Goal: Task Accomplishment & Management: Use online tool/utility

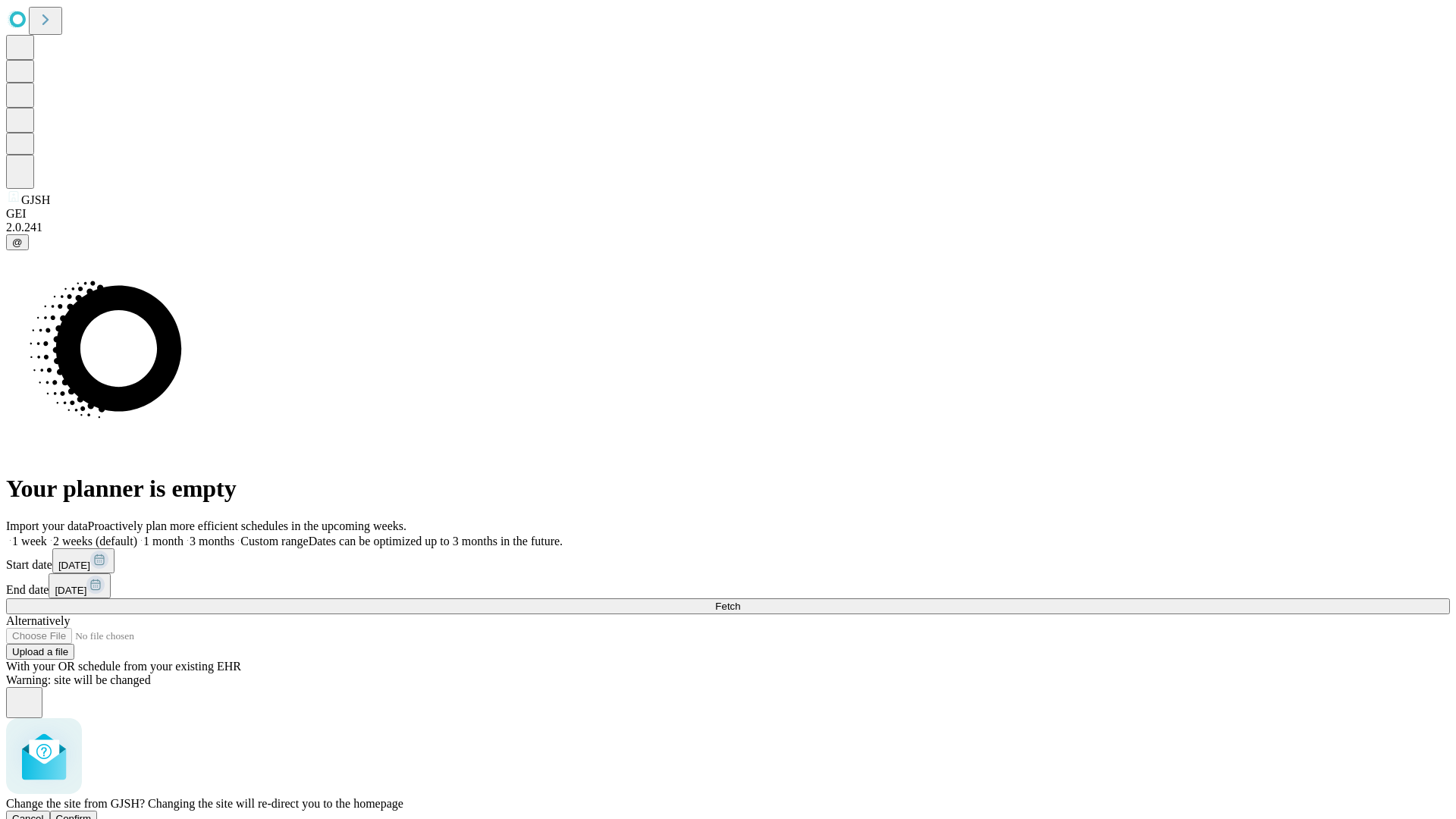
click at [92, 813] on span "Confirm" at bounding box center [74, 819] width 35 height 12
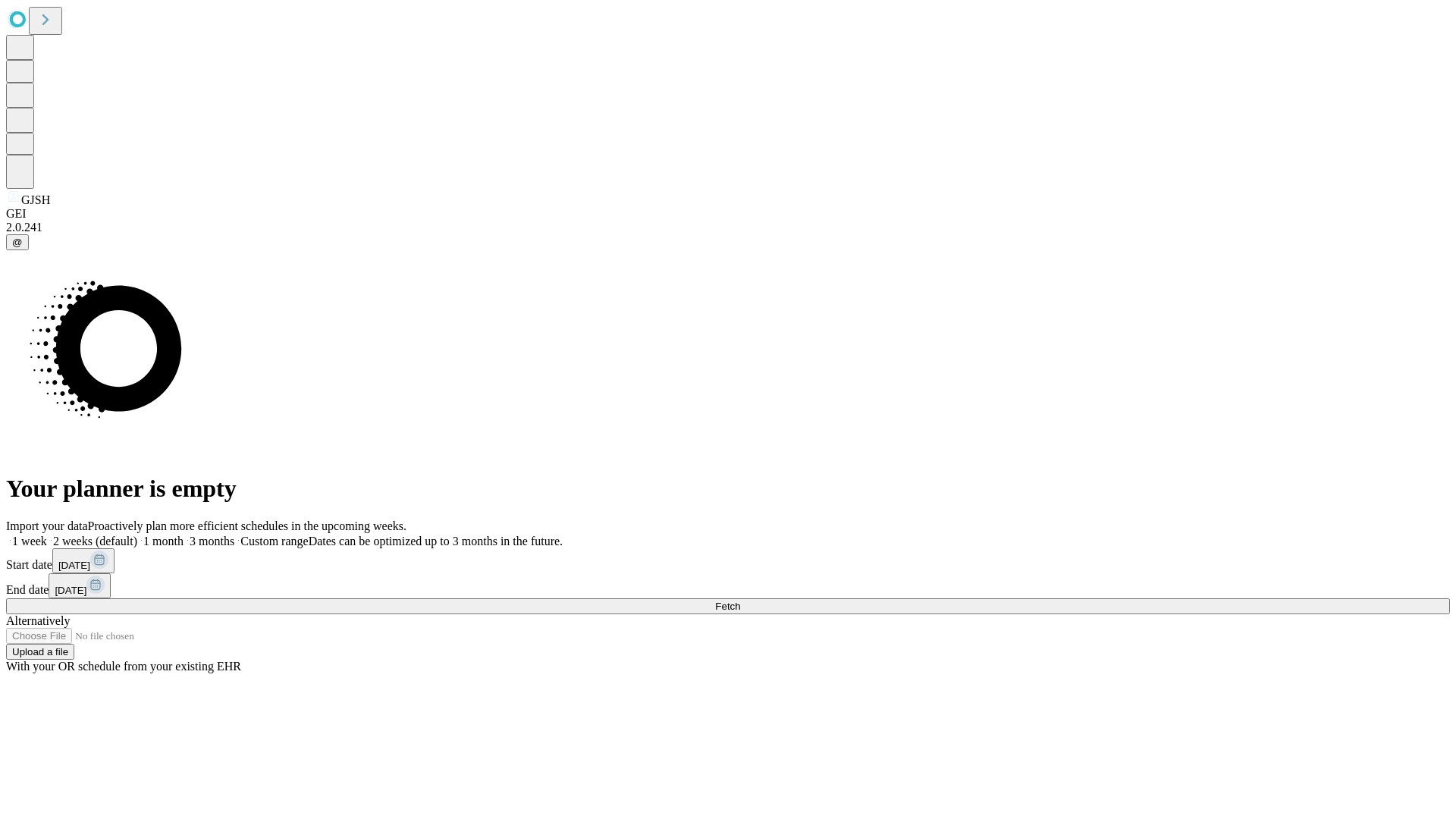
click at [137, 534] on label "2 weeks (default)" at bounding box center [92, 540] width 90 height 13
click at [741, 601] on span "Fetch" at bounding box center [728, 607] width 25 height 12
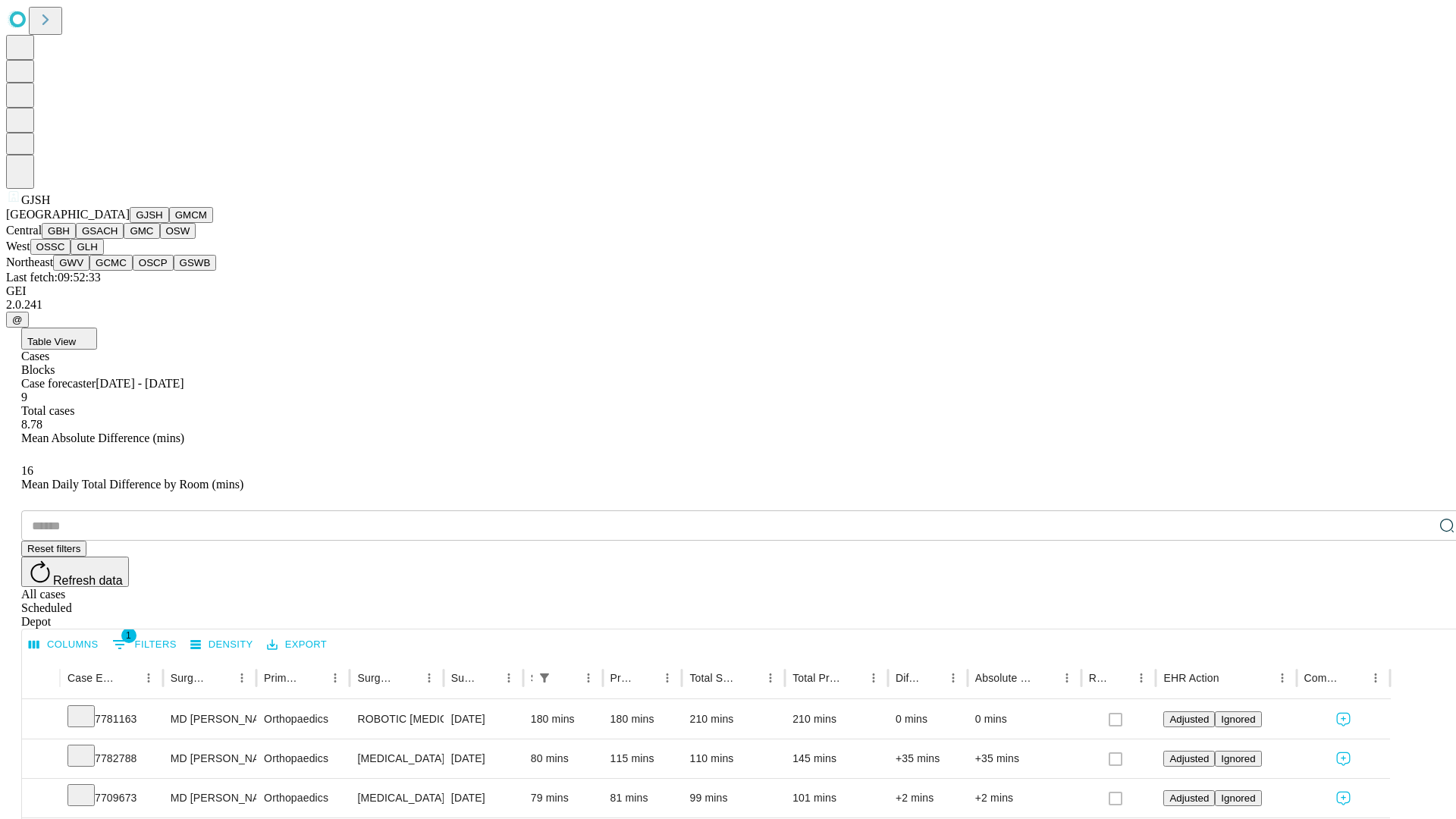
click at [169, 223] on button "GMCM" at bounding box center [191, 215] width 44 height 16
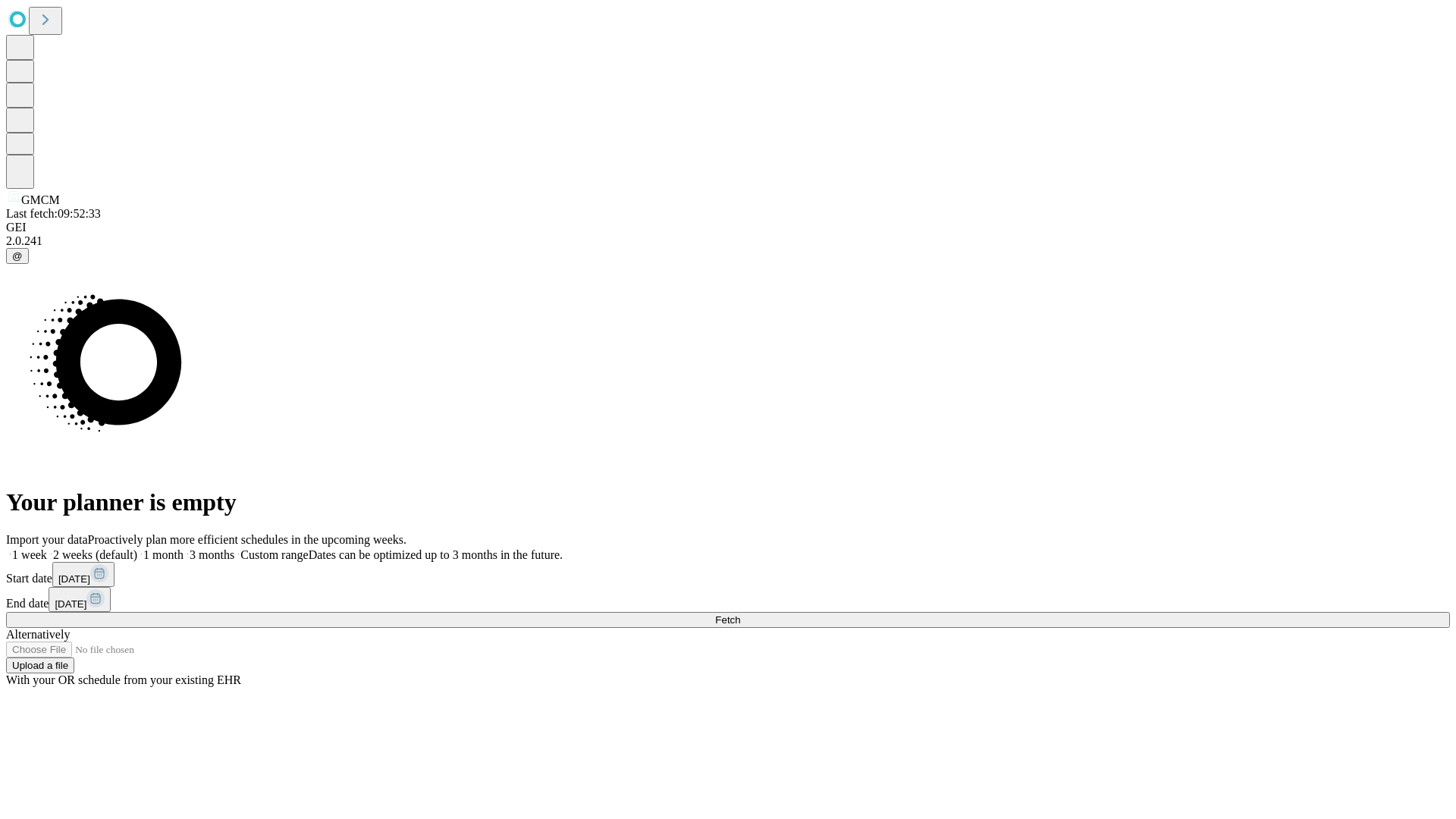
click at [137, 549] on label "2 weeks (default)" at bounding box center [92, 555] width 90 height 13
click at [741, 614] on span "Fetch" at bounding box center [728, 620] width 25 height 12
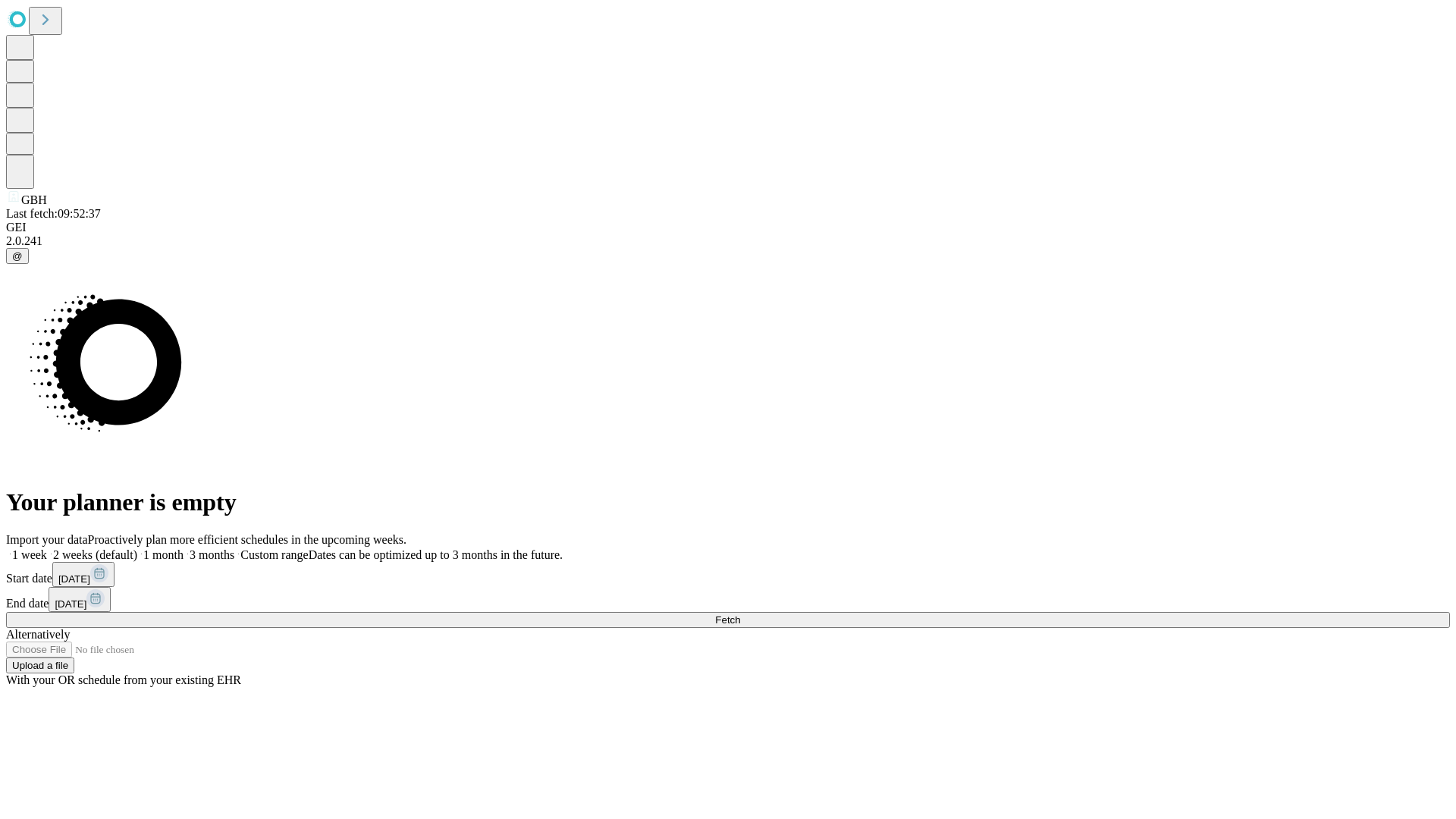
click at [741, 614] on span "Fetch" at bounding box center [728, 620] width 25 height 12
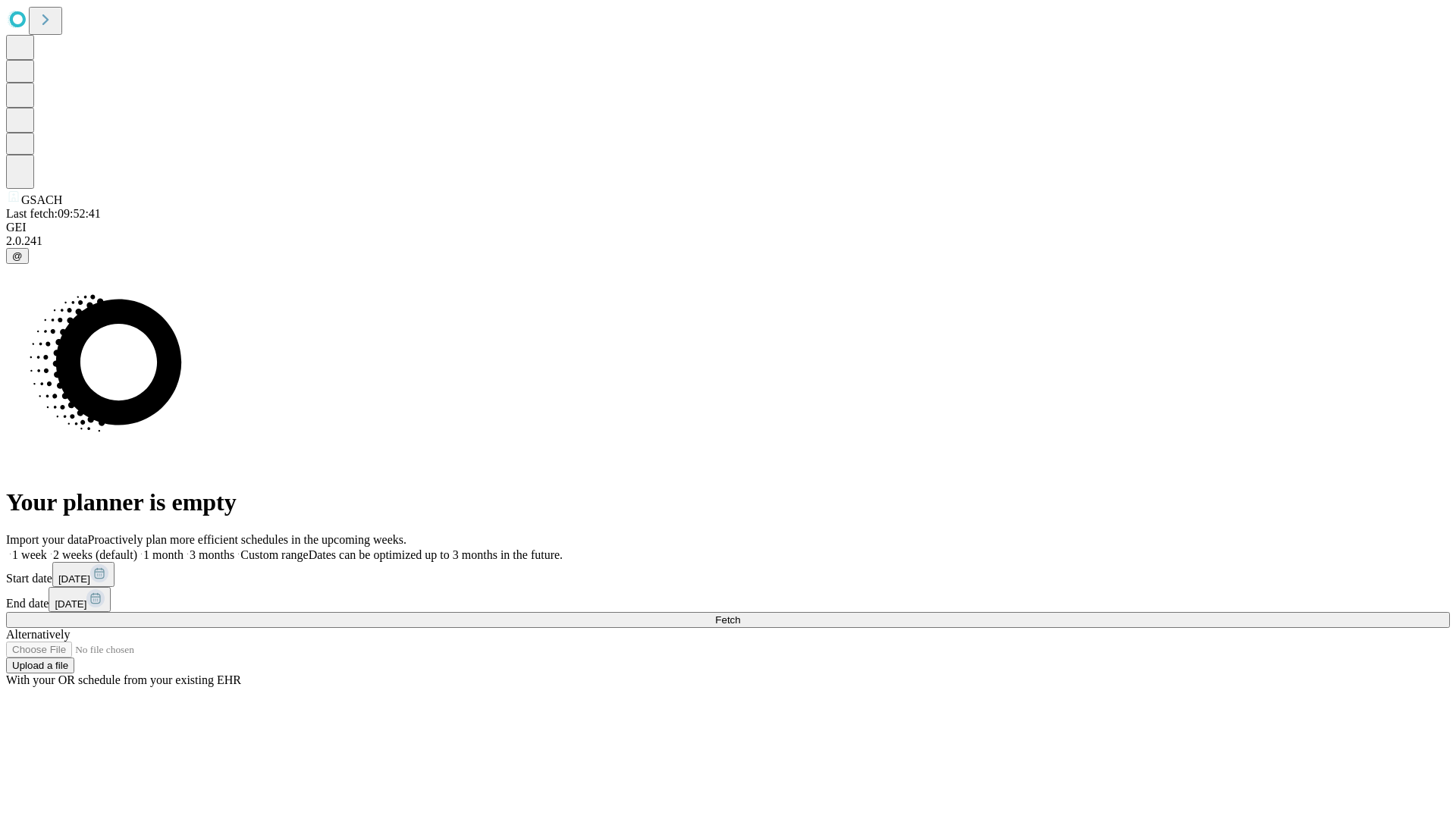
click at [137, 549] on label "2 weeks (default)" at bounding box center [92, 555] width 90 height 13
click at [741, 614] on span "Fetch" at bounding box center [728, 620] width 25 height 12
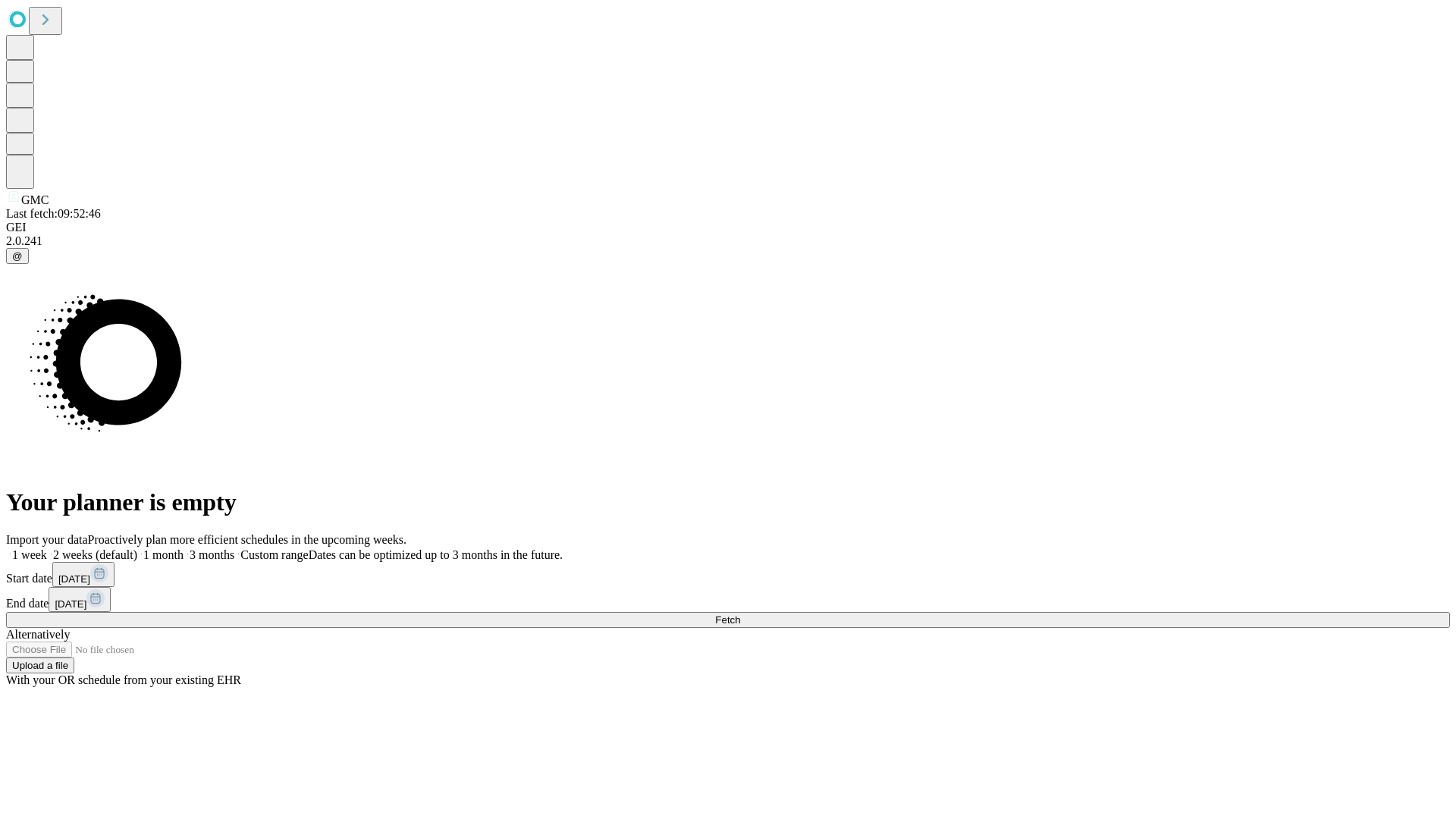
click at [137, 549] on label "2 weeks (default)" at bounding box center [92, 555] width 90 height 13
click at [741, 614] on span "Fetch" at bounding box center [728, 620] width 25 height 12
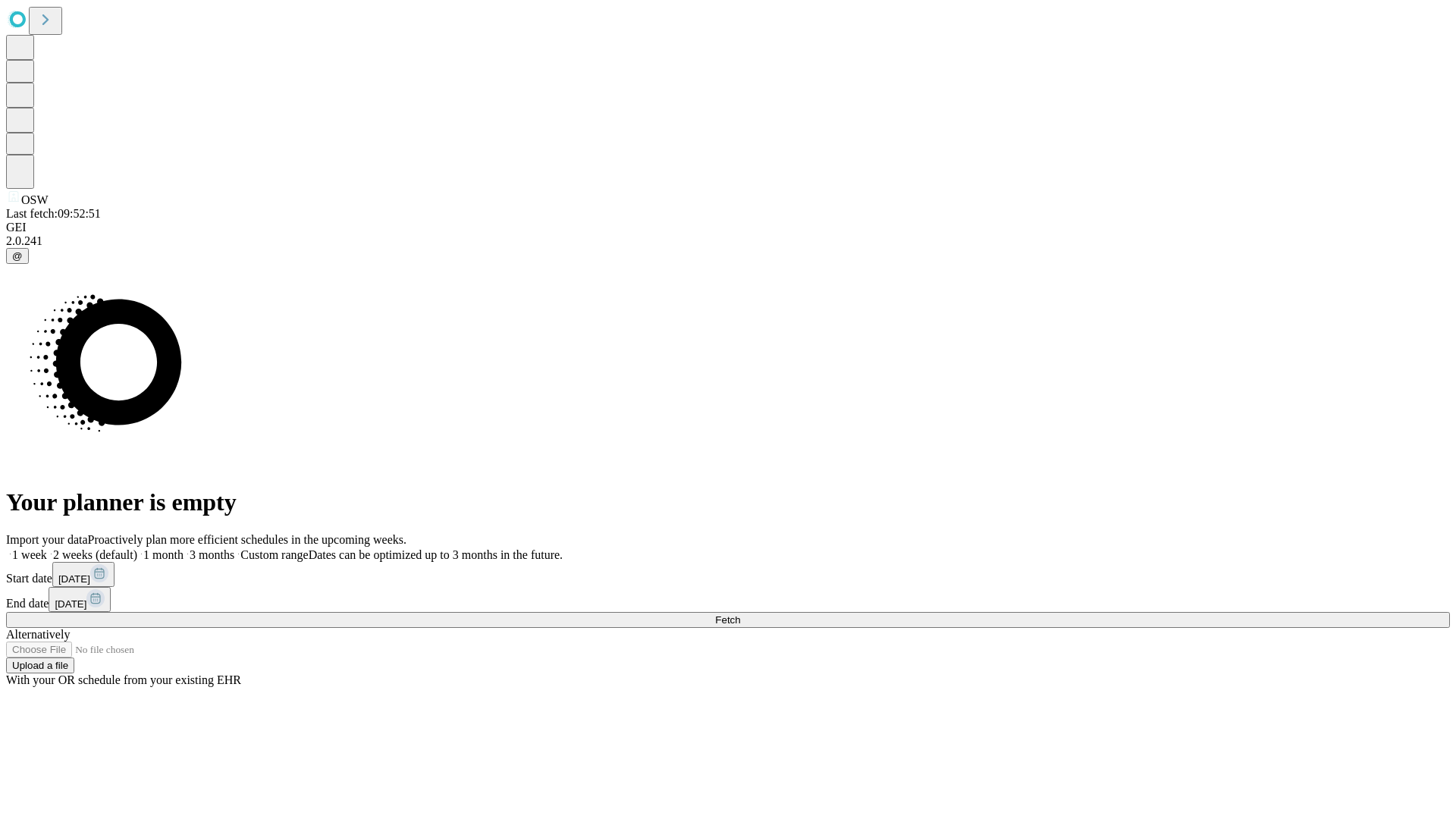
click at [741, 614] on span "Fetch" at bounding box center [728, 620] width 25 height 12
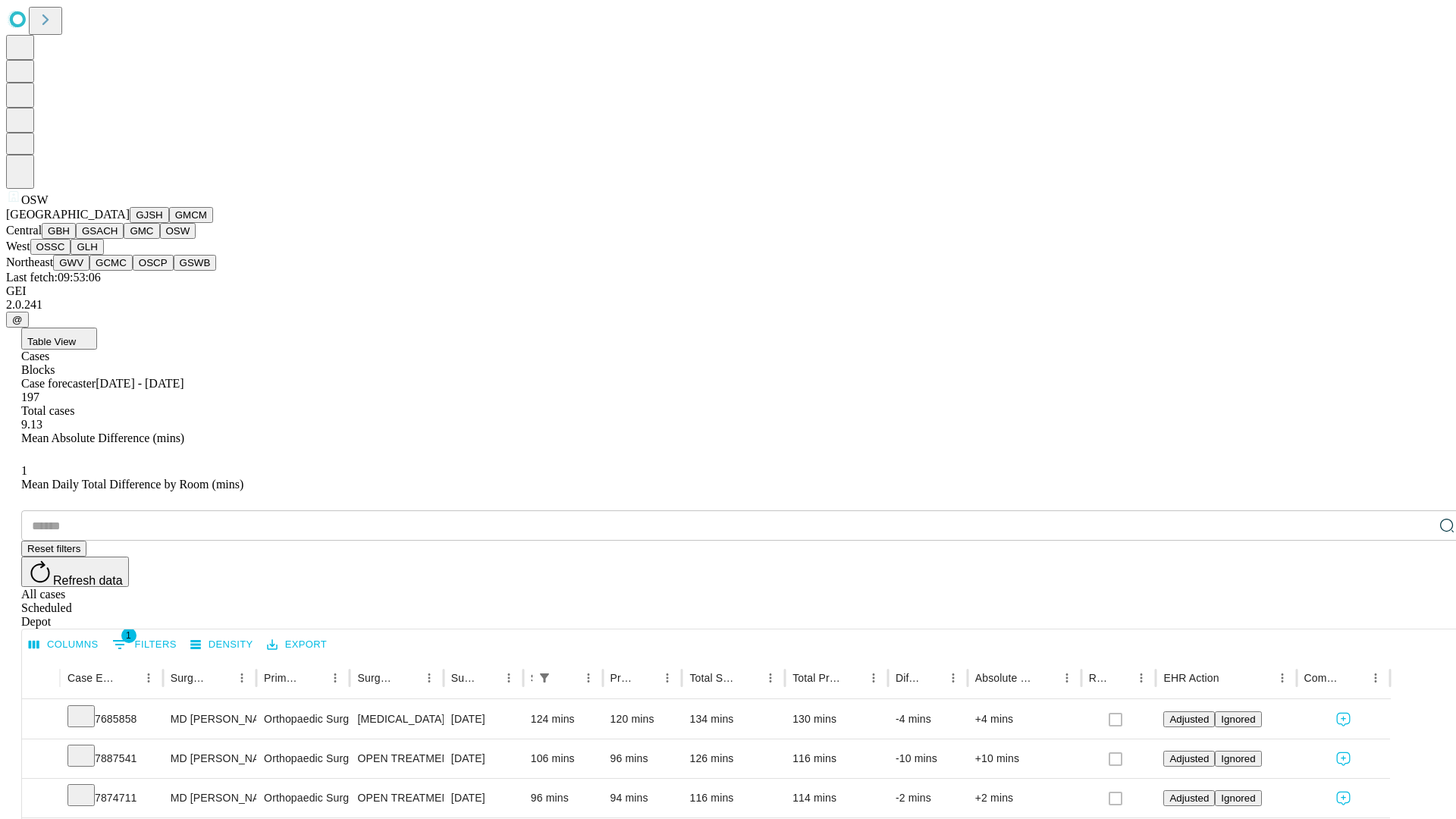
click at [72, 255] on button "OSSC" at bounding box center [50, 247] width 41 height 16
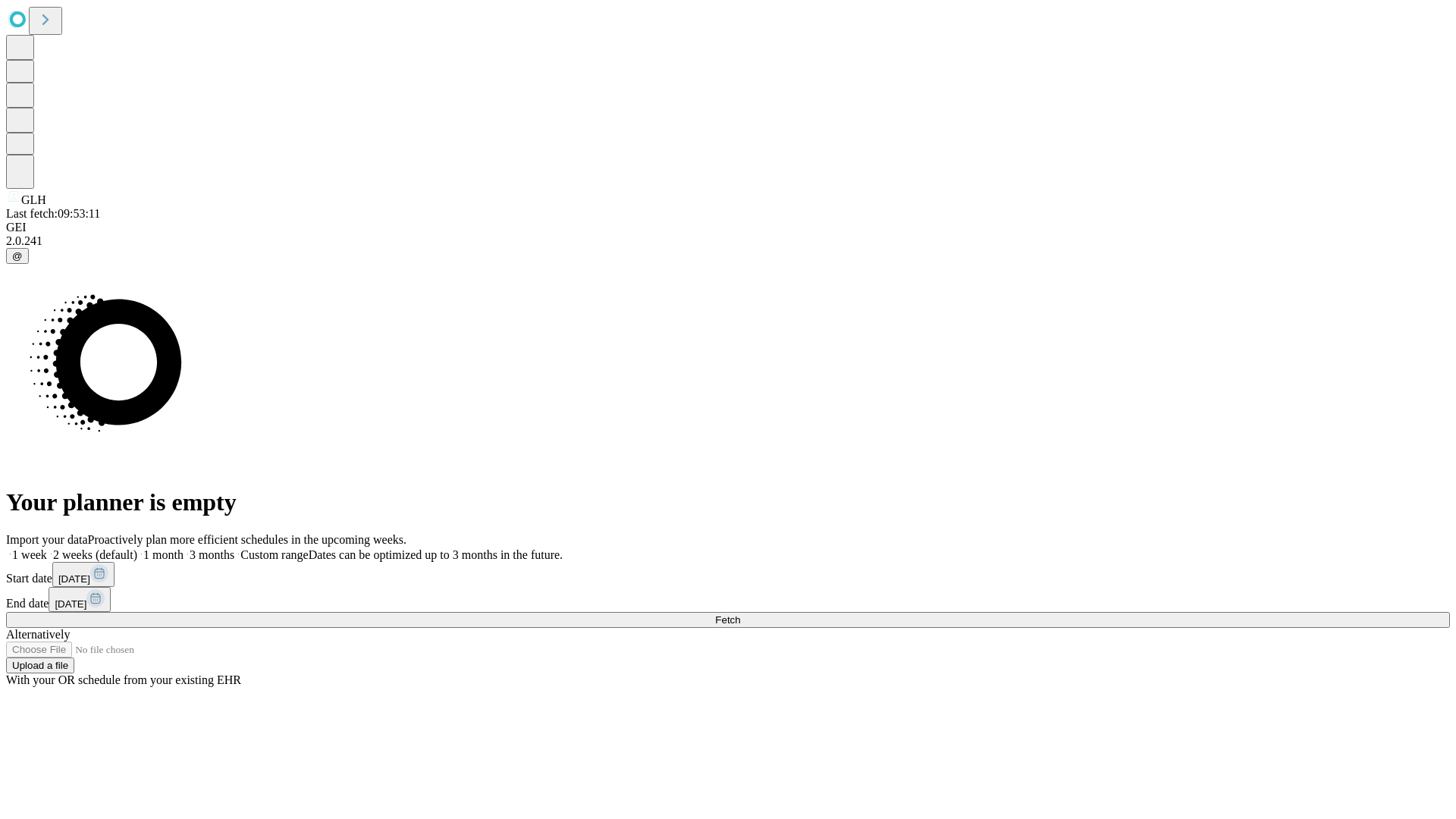
click at [137, 549] on label "2 weeks (default)" at bounding box center [92, 555] width 90 height 13
click at [741, 614] on span "Fetch" at bounding box center [728, 620] width 25 height 12
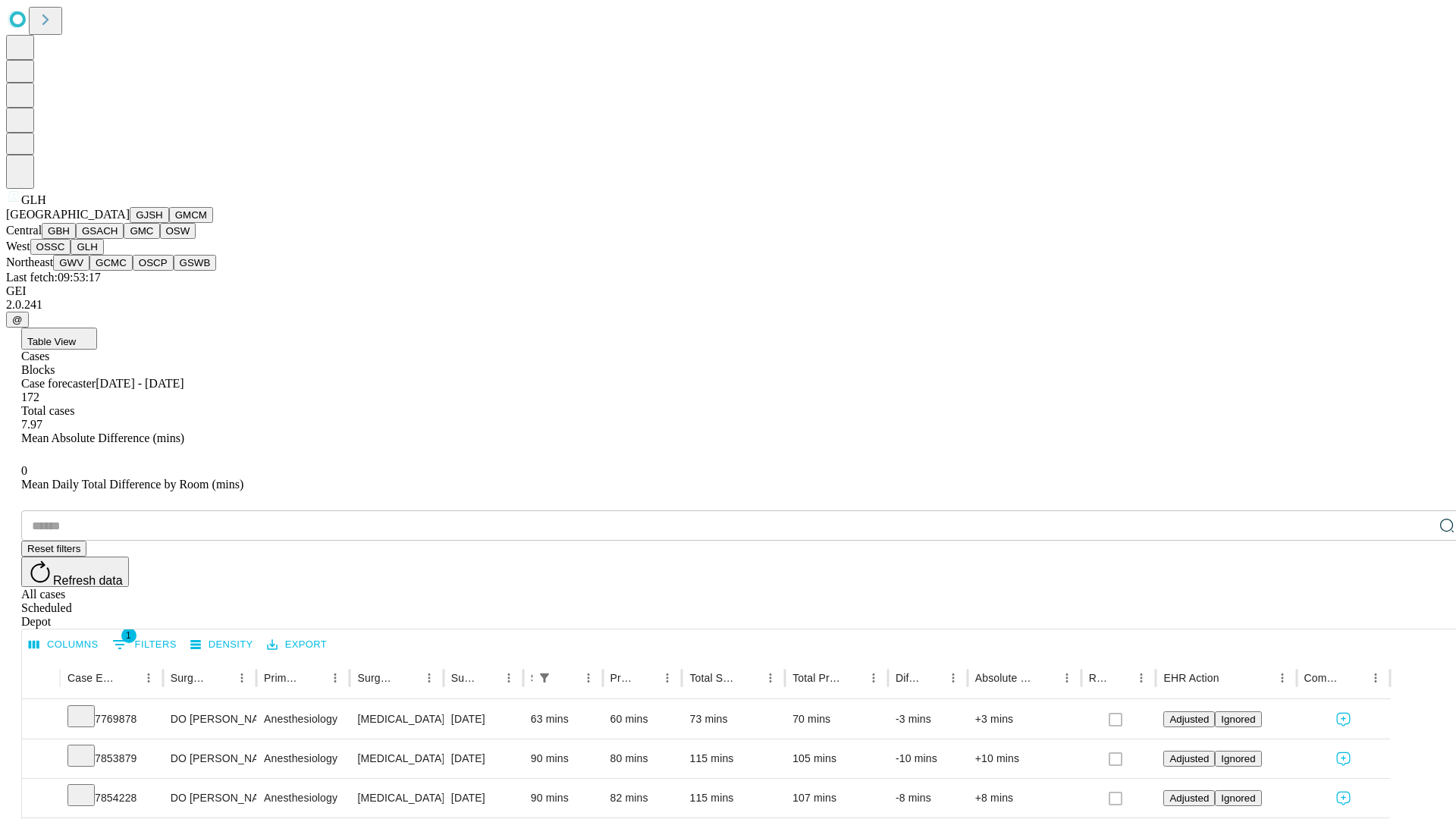
click at [89, 271] on button "GWV" at bounding box center [71, 263] width 36 height 16
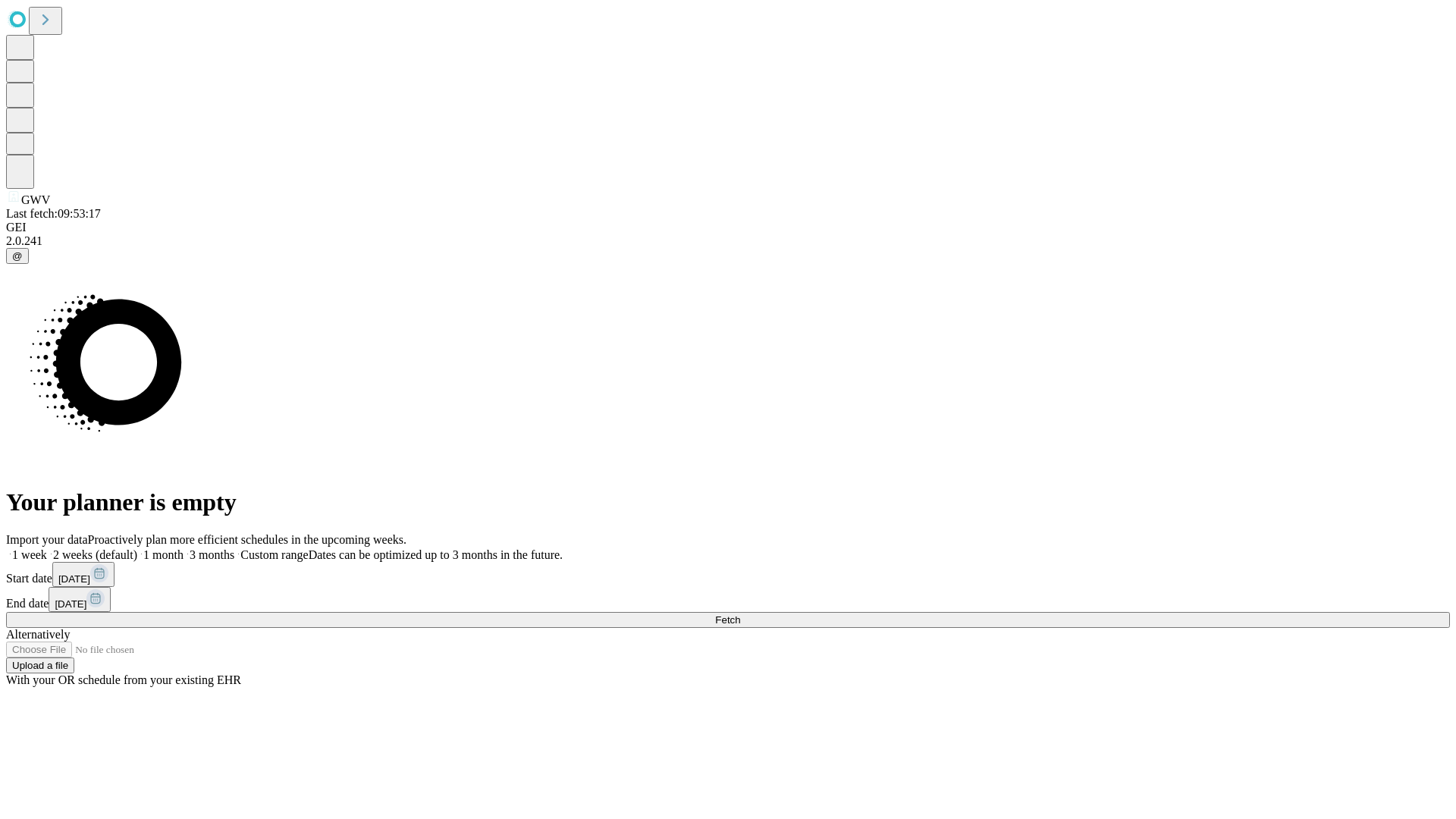
click at [137, 549] on label "2 weeks (default)" at bounding box center [92, 555] width 90 height 13
click at [741, 614] on span "Fetch" at bounding box center [728, 620] width 25 height 12
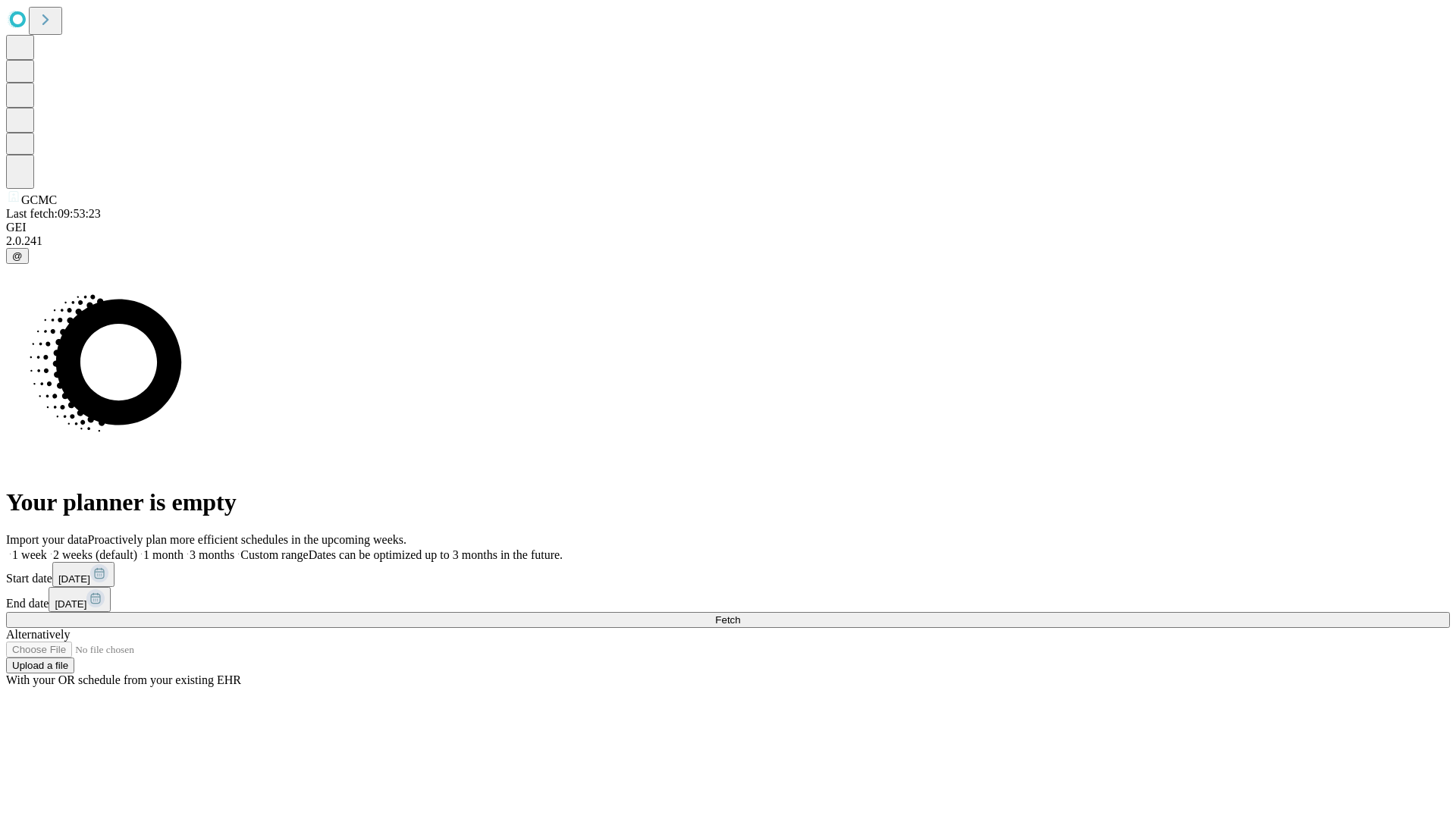
click at [137, 549] on label "2 weeks (default)" at bounding box center [92, 555] width 90 height 13
click at [741, 614] on span "Fetch" at bounding box center [728, 620] width 25 height 12
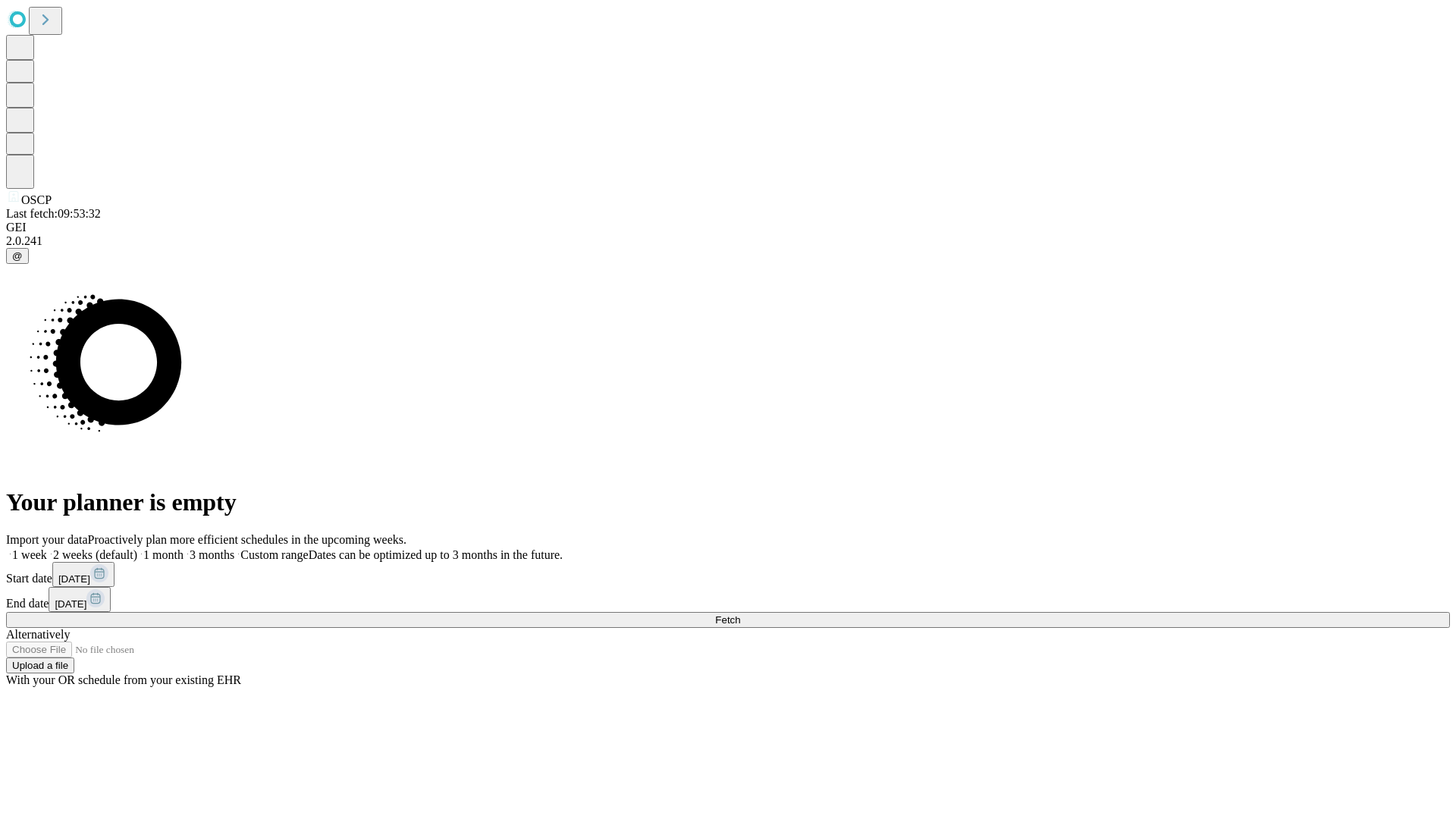
click at [137, 549] on label "2 weeks (default)" at bounding box center [92, 555] width 90 height 13
click at [741, 614] on span "Fetch" at bounding box center [728, 620] width 25 height 12
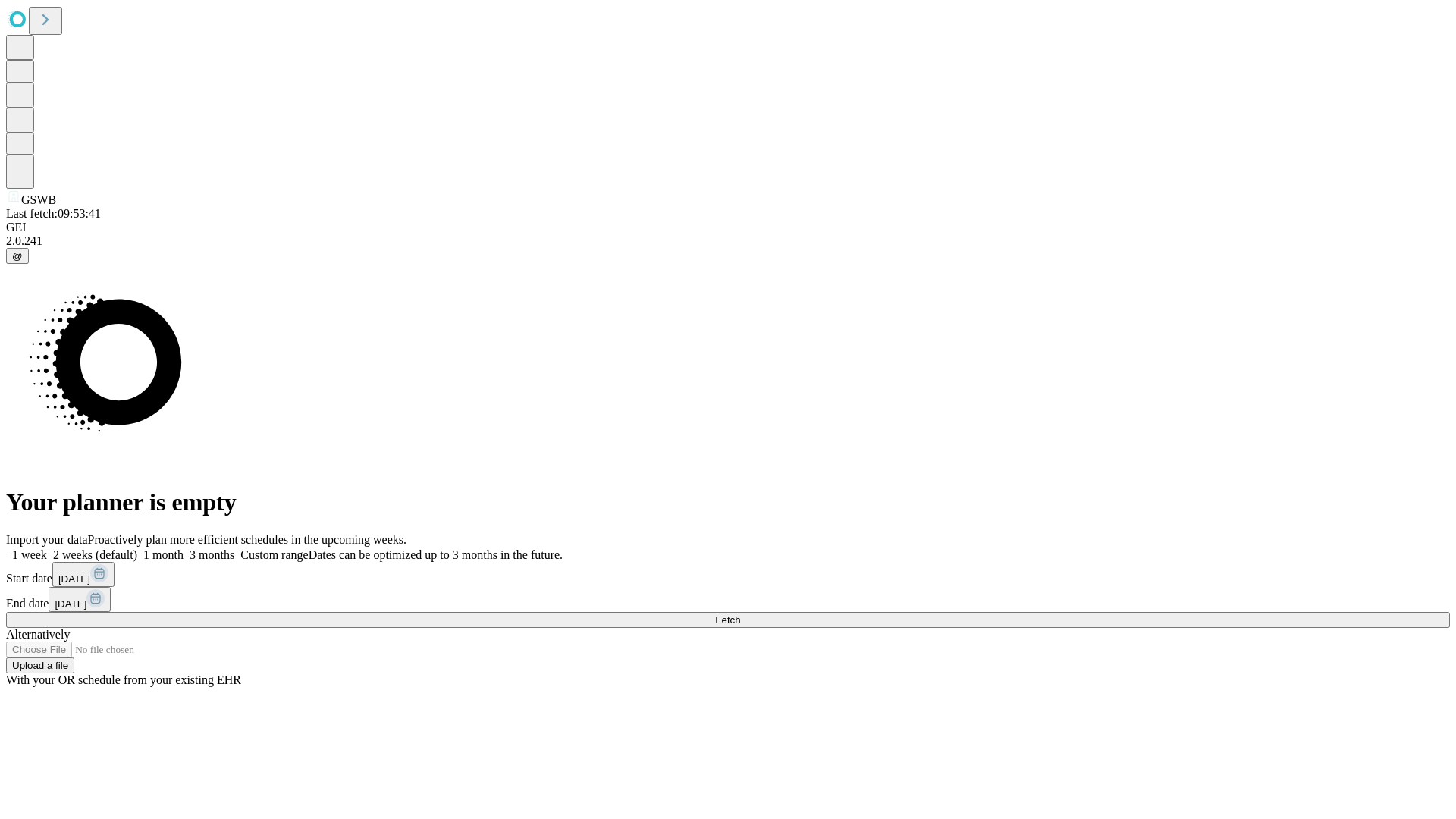
click at [137, 549] on label "2 weeks (default)" at bounding box center [92, 555] width 90 height 13
click at [741, 614] on span "Fetch" at bounding box center [728, 620] width 25 height 12
